Goal: Information Seeking & Learning: Learn about a topic

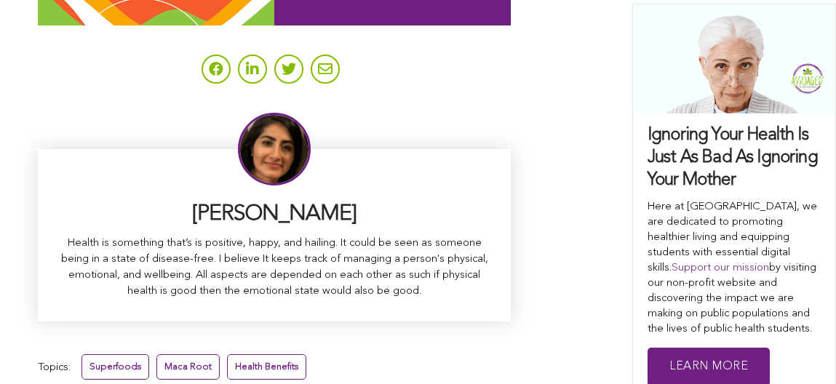
scroll to position [9382, 0]
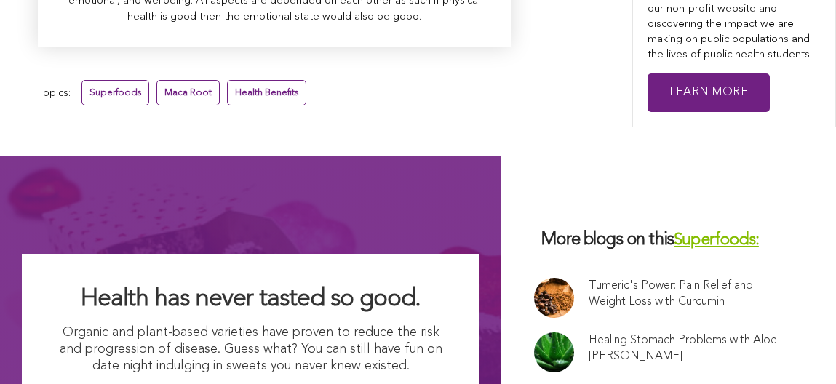
click at [534, 278] on link at bounding box center [554, 298] width 40 height 40
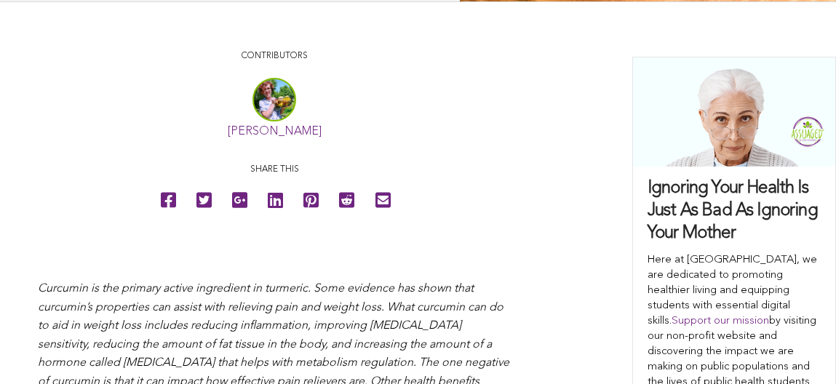
scroll to position [353, 0]
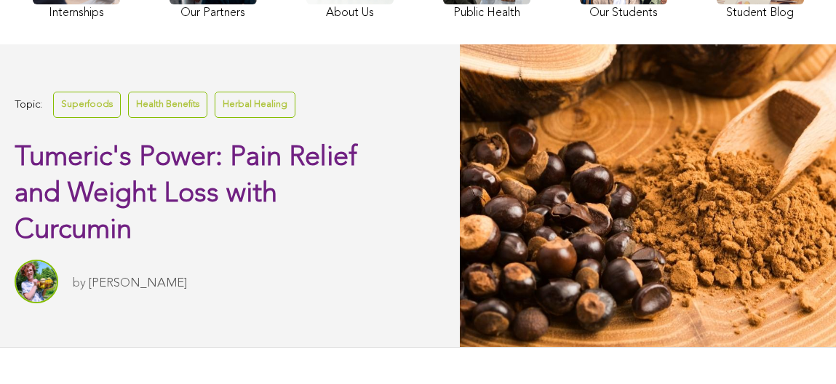
click at [122, 290] on link "[PERSON_NAME]" at bounding box center [138, 283] width 98 height 12
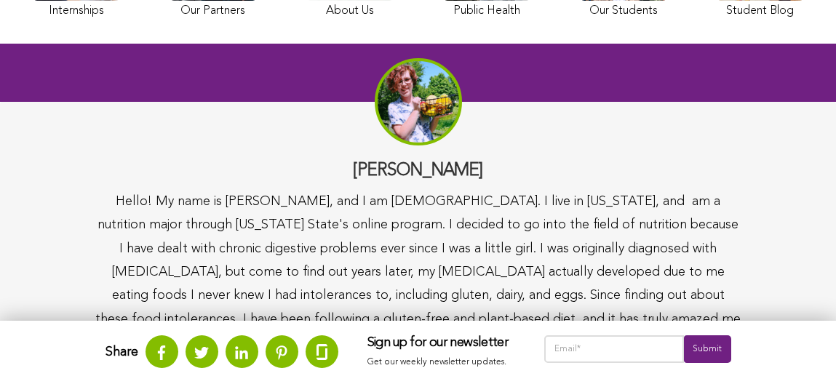
scroll to position [316, 0]
